Goal: Information Seeking & Learning: Learn about a topic

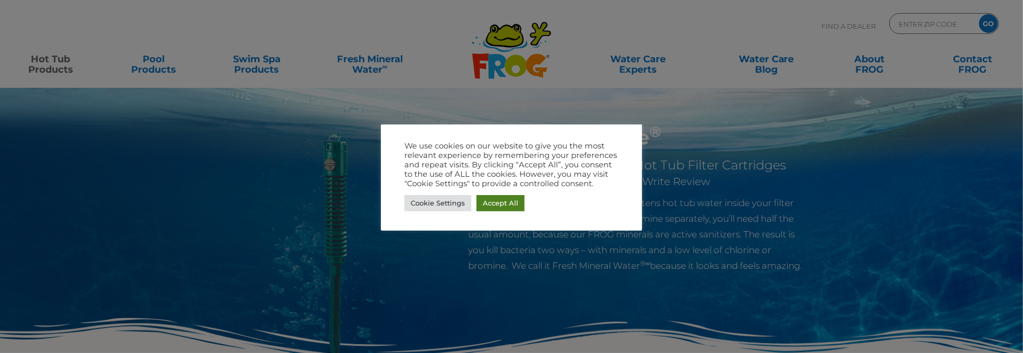
drag, startPoint x: 511, startPoint y: 198, endPoint x: 538, endPoint y: 198, distance: 27.2
click at [511, 198] on link "Accept All" at bounding box center [500, 203] width 48 height 16
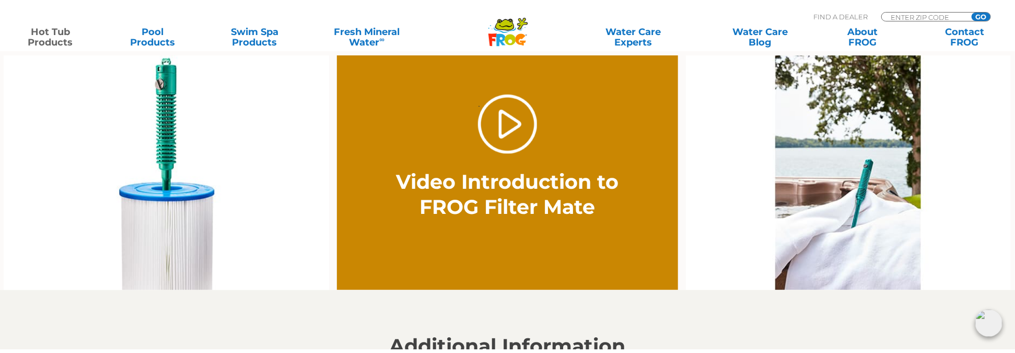
scroll to position [731, 0]
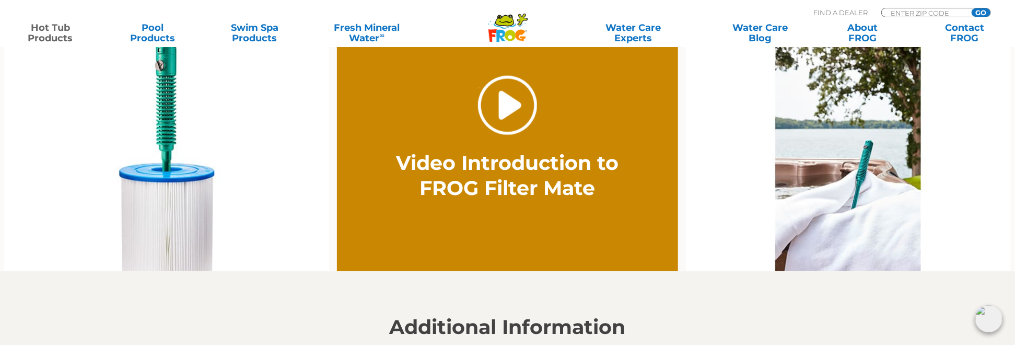
click at [522, 125] on link "." at bounding box center [507, 105] width 59 height 59
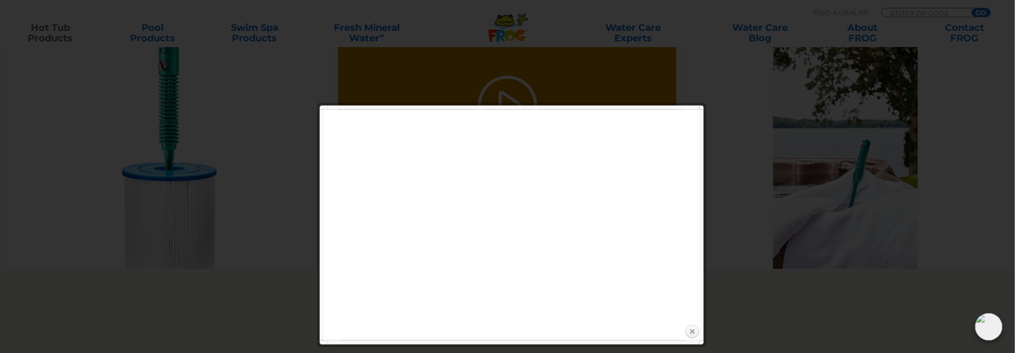
click at [694, 331] on link "Close" at bounding box center [692, 332] width 16 height 16
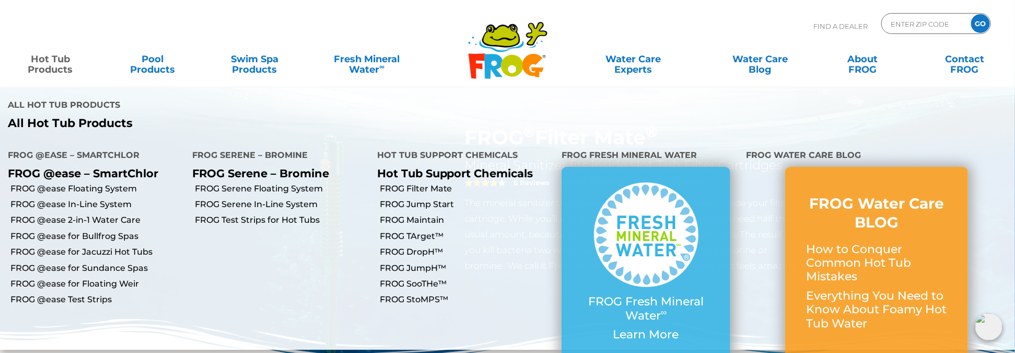
click at [54, 65] on link "Hot Tub Products" at bounding box center [49, 59] width 79 height 21
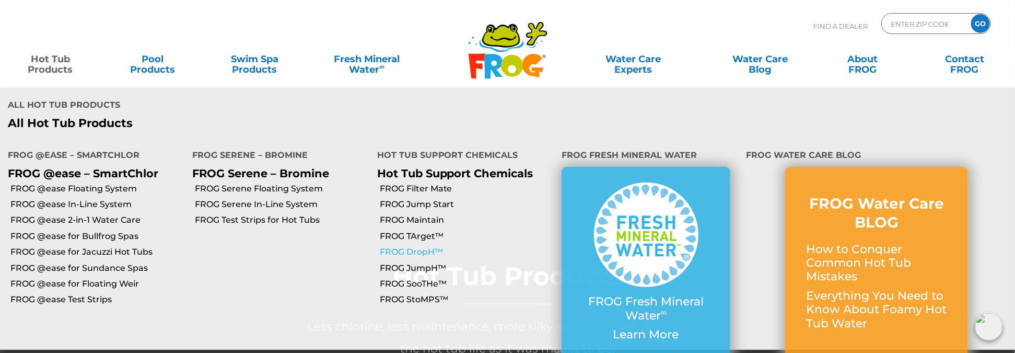
click at [409, 246] on link "FROG DropH™" at bounding box center [467, 251] width 174 height 11
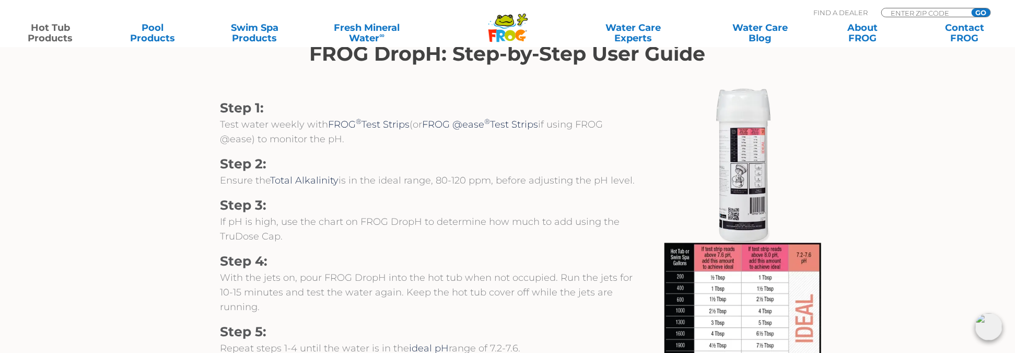
scroll to position [1097, 0]
